Goal: Find specific page/section: Find specific page/section

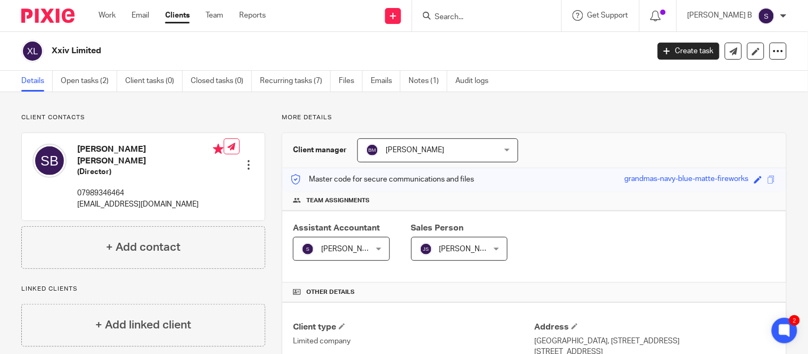
click at [463, 14] on input "Search" at bounding box center [481, 18] width 96 height 10
type input "n"
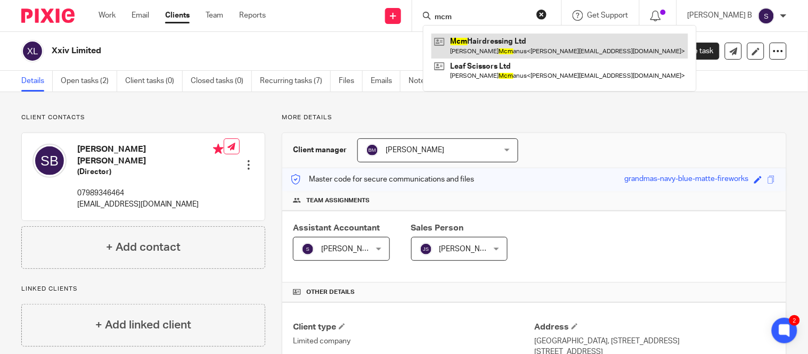
type input "mcm"
click at [510, 46] on link at bounding box center [559, 46] width 257 height 24
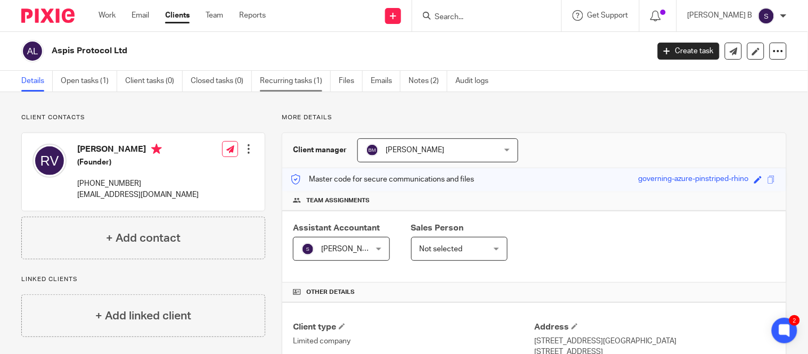
click at [291, 84] on link "Recurring tasks (1)" at bounding box center [295, 81] width 71 height 21
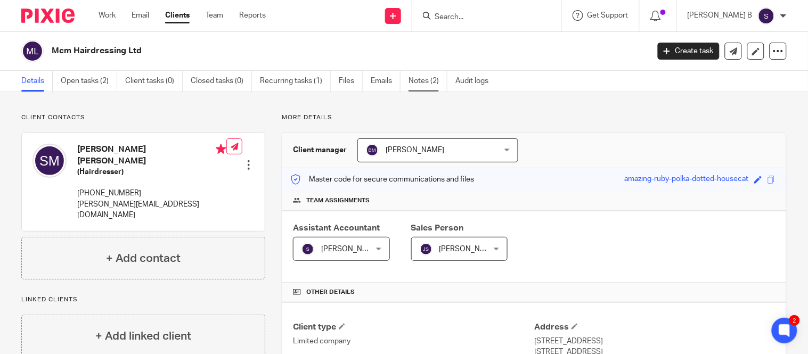
click at [414, 76] on link "Notes (2)" at bounding box center [427, 81] width 39 height 21
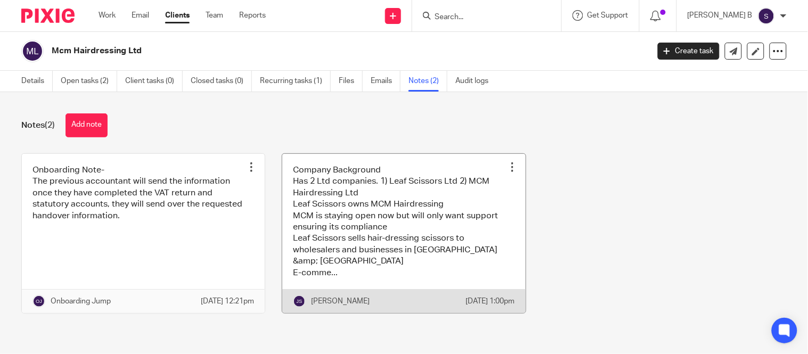
click at [417, 213] on link at bounding box center [403, 233] width 243 height 159
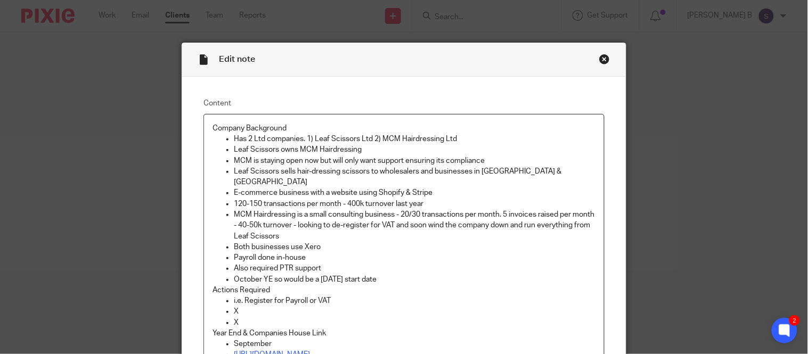
click at [416, 213] on p "MCM Hairdressing is a small consulting business - 20/30 transactions per month.…" at bounding box center [414, 225] width 361 height 32
click at [421, 223] on p "MCM Hairdressing is a small consulting business - 20/30 transactions per month.…" at bounding box center [414, 225] width 361 height 32
click at [599, 59] on div "Close this dialog window" at bounding box center [604, 59] width 11 height 11
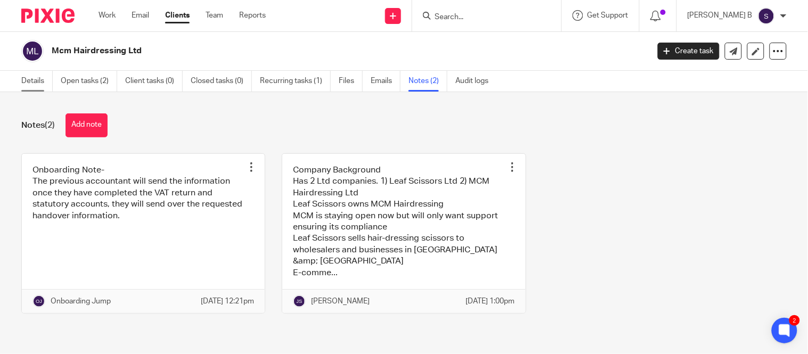
click at [24, 77] on link "Details" at bounding box center [36, 81] width 31 height 21
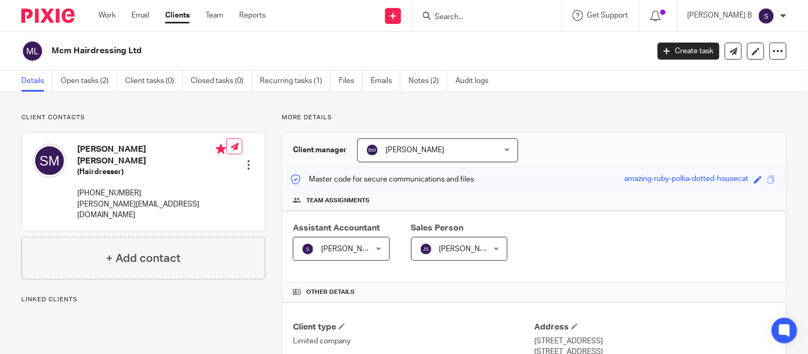
scroll to position [321, 0]
